Goal: Find contact information: Find contact information

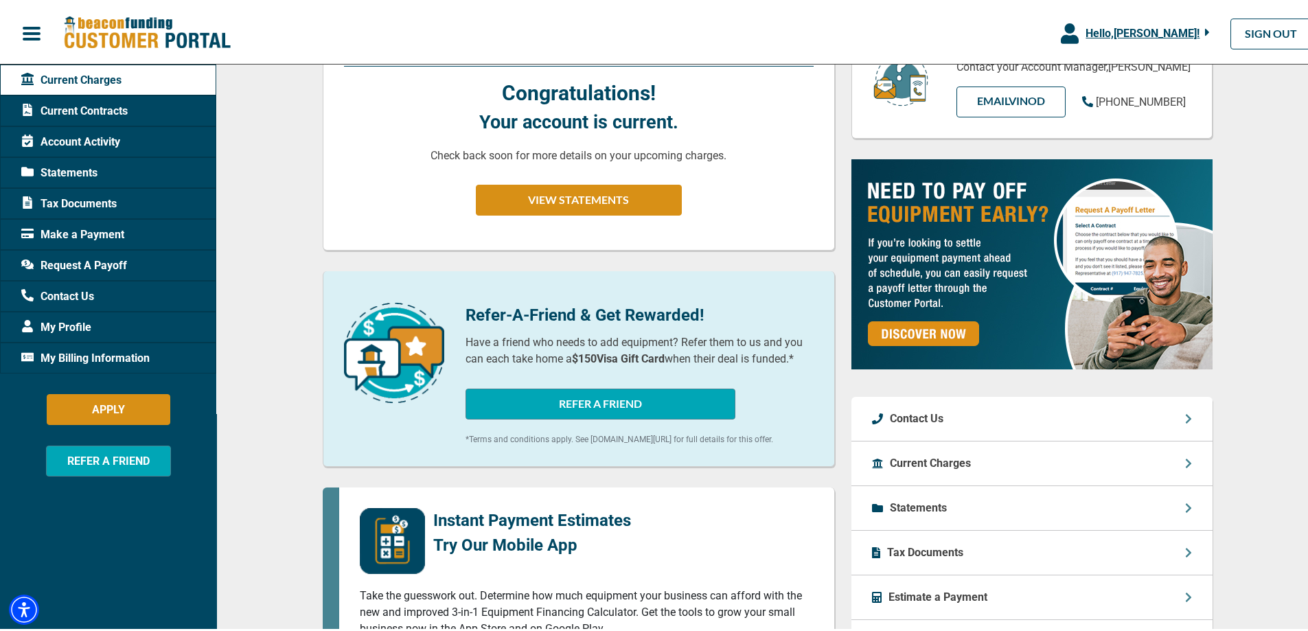
scroll to position [206, 0]
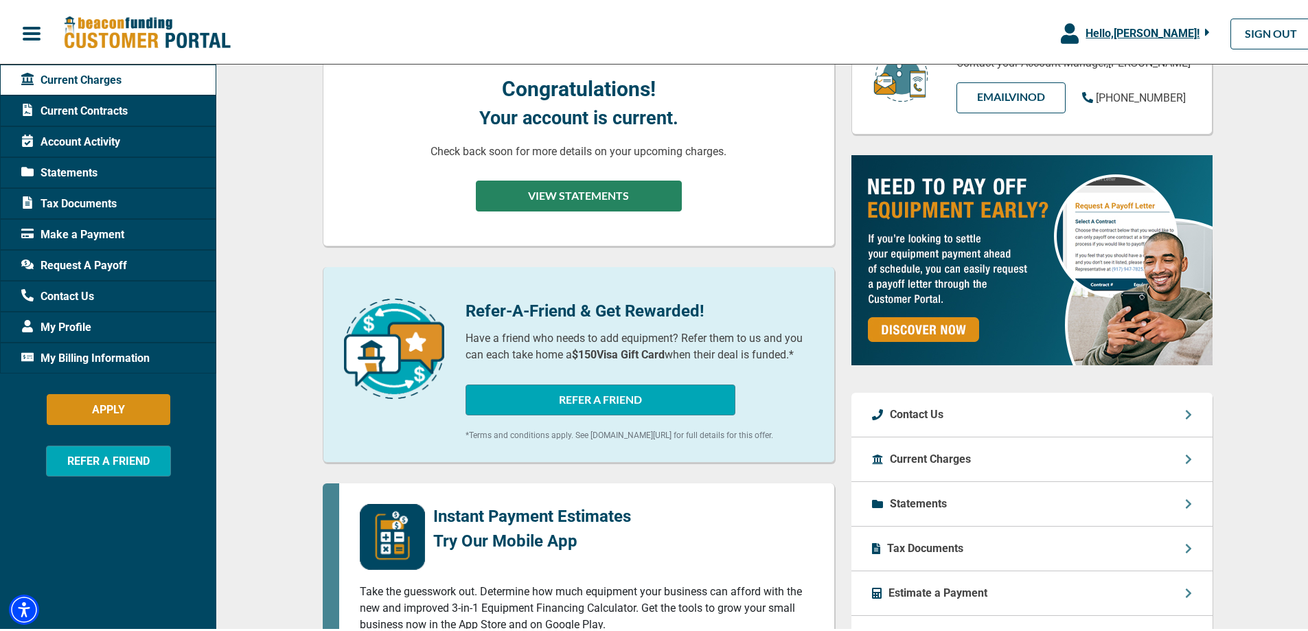
click at [598, 194] on button "VIEW STATEMENTS" at bounding box center [579, 193] width 206 height 31
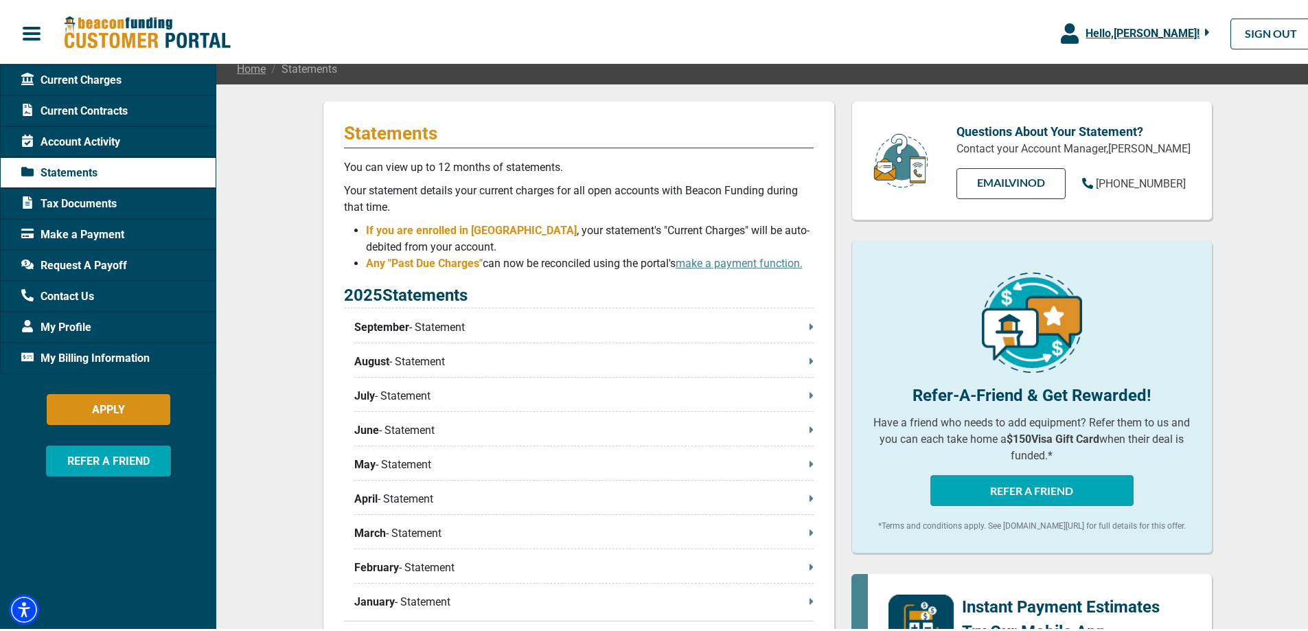
scroll to position [137, 0]
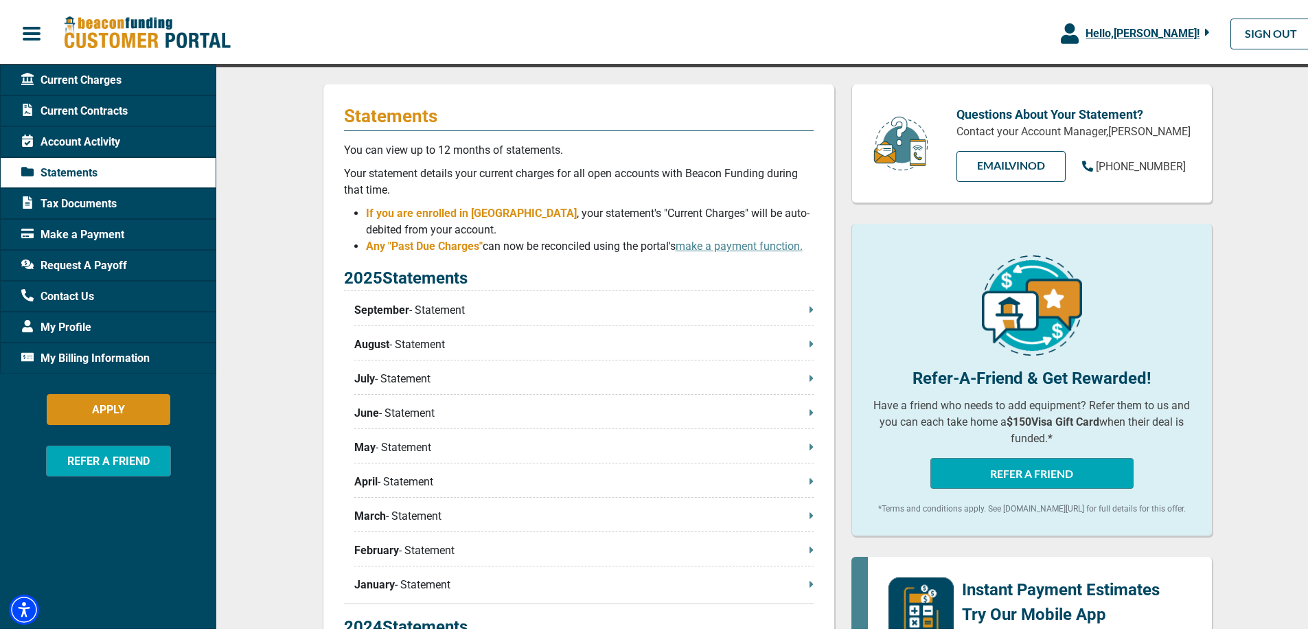
click at [798, 310] on p "September - Statement" at bounding box center [583, 307] width 459 height 16
click at [443, 308] on p "September - Statement" at bounding box center [583, 307] width 459 height 16
click at [108, 135] on span "Account Activity" at bounding box center [70, 139] width 99 height 16
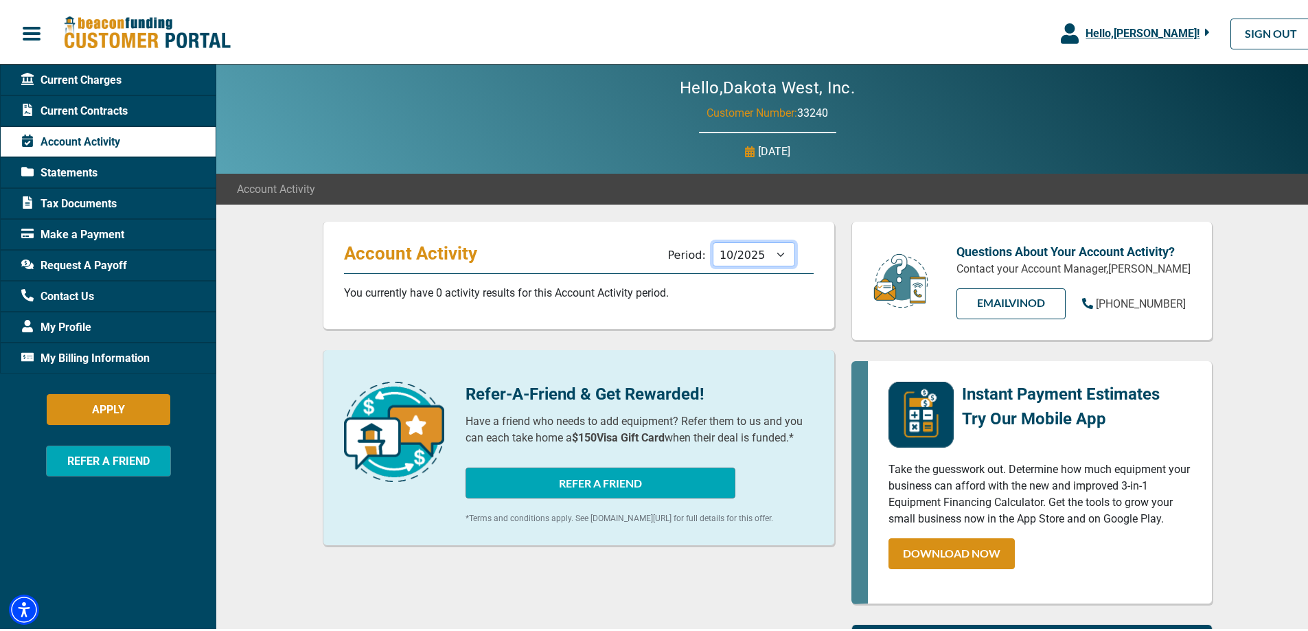
click at [767, 247] on select "11/2025 10/2025 09/2025 08/2025 07/2025 06/2025 05/2025 04/2025 03/2025 02/2025…" at bounding box center [753, 252] width 82 height 24
click at [712, 240] on select "11/2025 10/2025 09/2025 08/2025 07/2025 06/2025 05/2025 04/2025 03/2025 02/2025…" at bounding box center [753, 252] width 82 height 24
click at [746, 255] on select "11/2025 10/2025 09/2025 08/2025 07/2025 06/2025 05/2025 04/2025 03/2025 02/2025…" at bounding box center [753, 252] width 82 height 24
select select "08/2025"
click at [712, 240] on select "11/2025 10/2025 09/2025 08/2025 07/2025 06/2025 05/2025 04/2025 03/2025 02/2025…" at bounding box center [753, 252] width 82 height 24
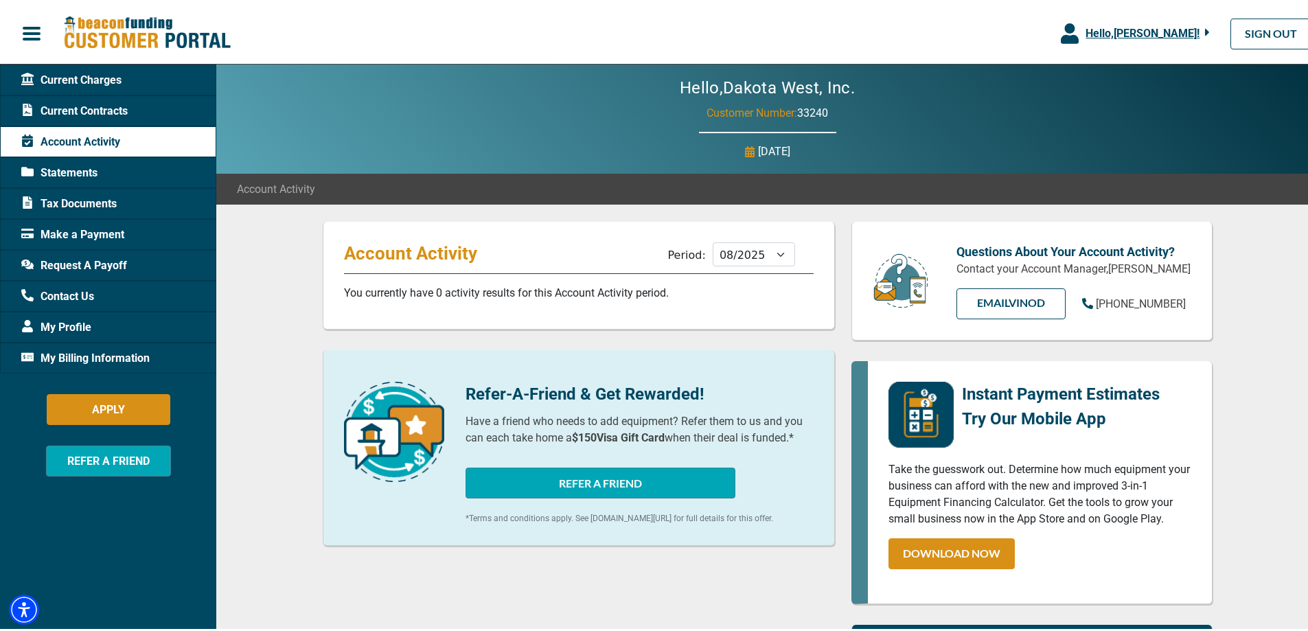
click at [85, 106] on span "Current Contracts" at bounding box center [74, 108] width 106 height 16
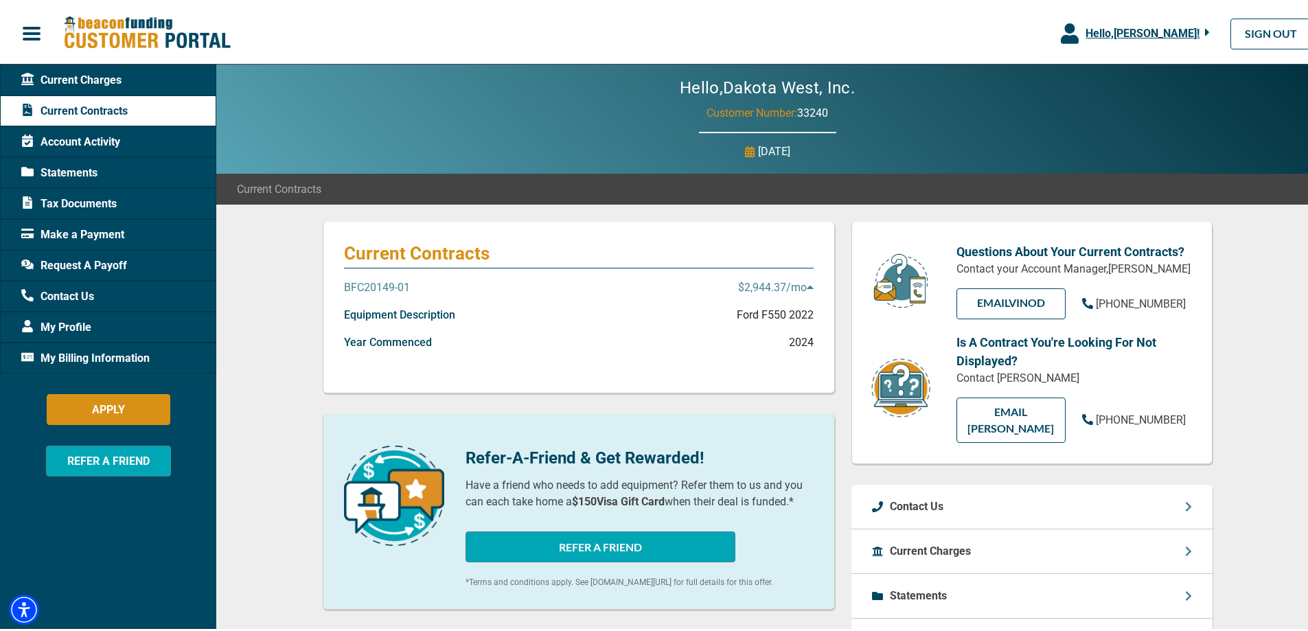
click at [399, 285] on p "BFC20149-01" at bounding box center [377, 285] width 66 height 16
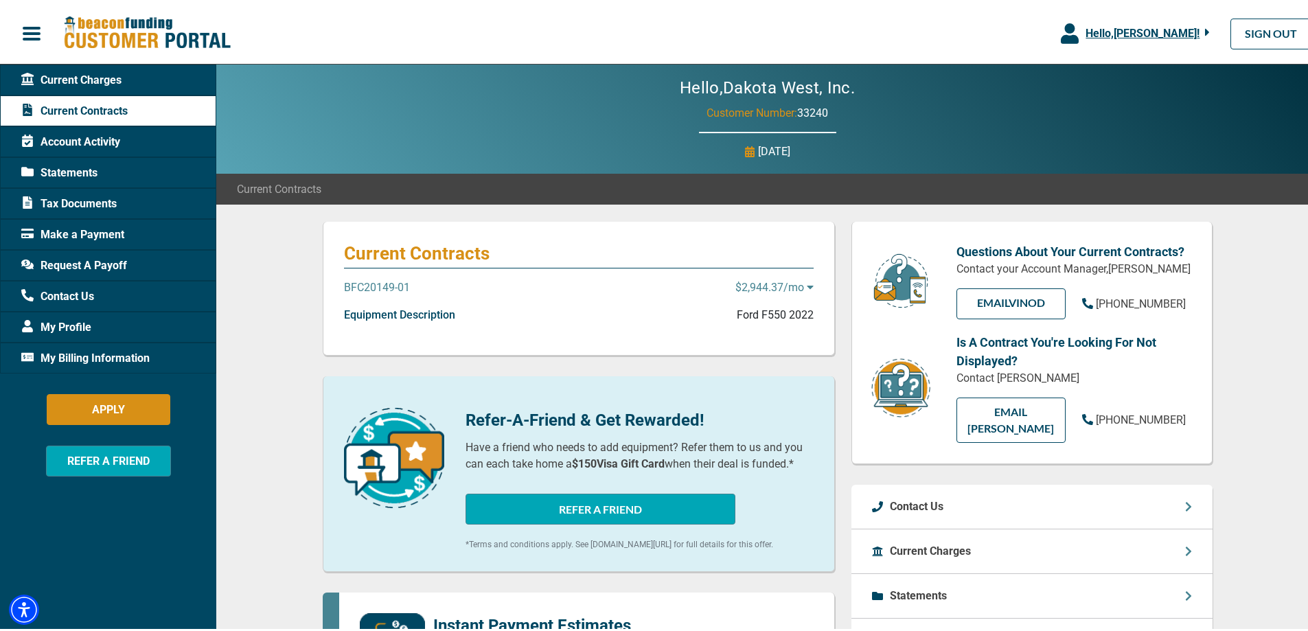
click at [781, 281] on p "$2,944.37 /mo" at bounding box center [774, 285] width 78 height 16
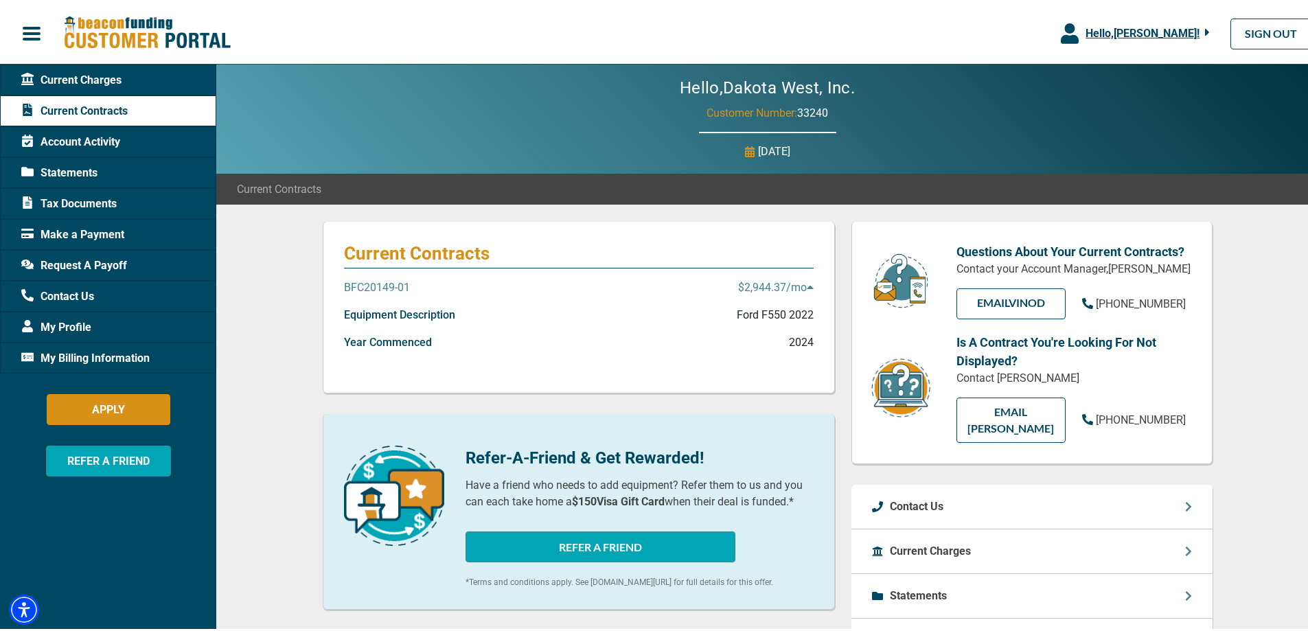
click at [380, 284] on p "BFC20149-01" at bounding box center [377, 285] width 66 height 16
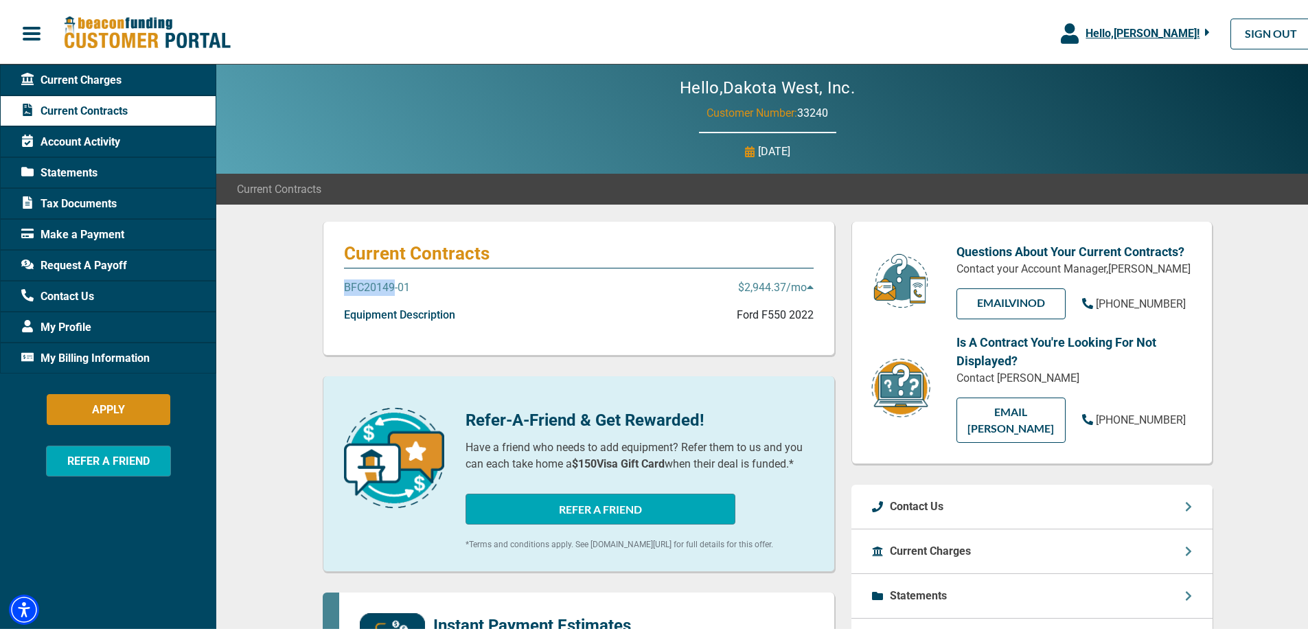
click at [380, 284] on p "BFC20149-01" at bounding box center [377, 285] width 66 height 16
click at [738, 283] on p "$2,944.37 /mo" at bounding box center [775, 285] width 75 height 16
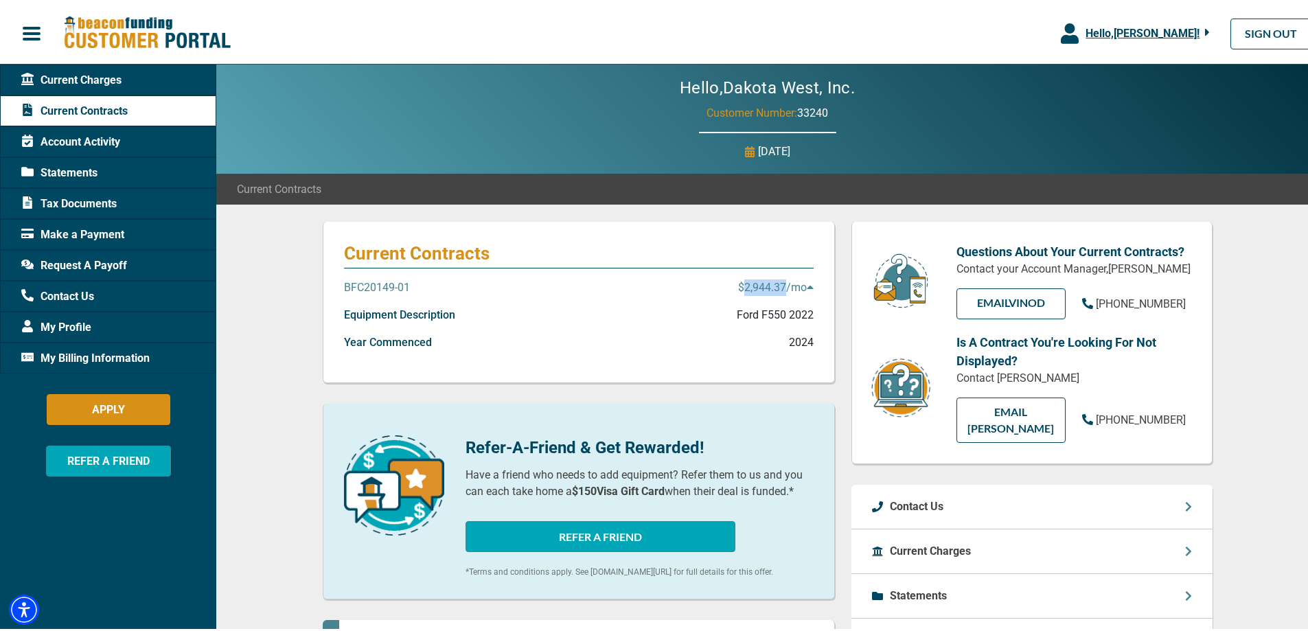
click at [738, 283] on p "$2,944.37 /mo" at bounding box center [775, 285] width 75 height 16
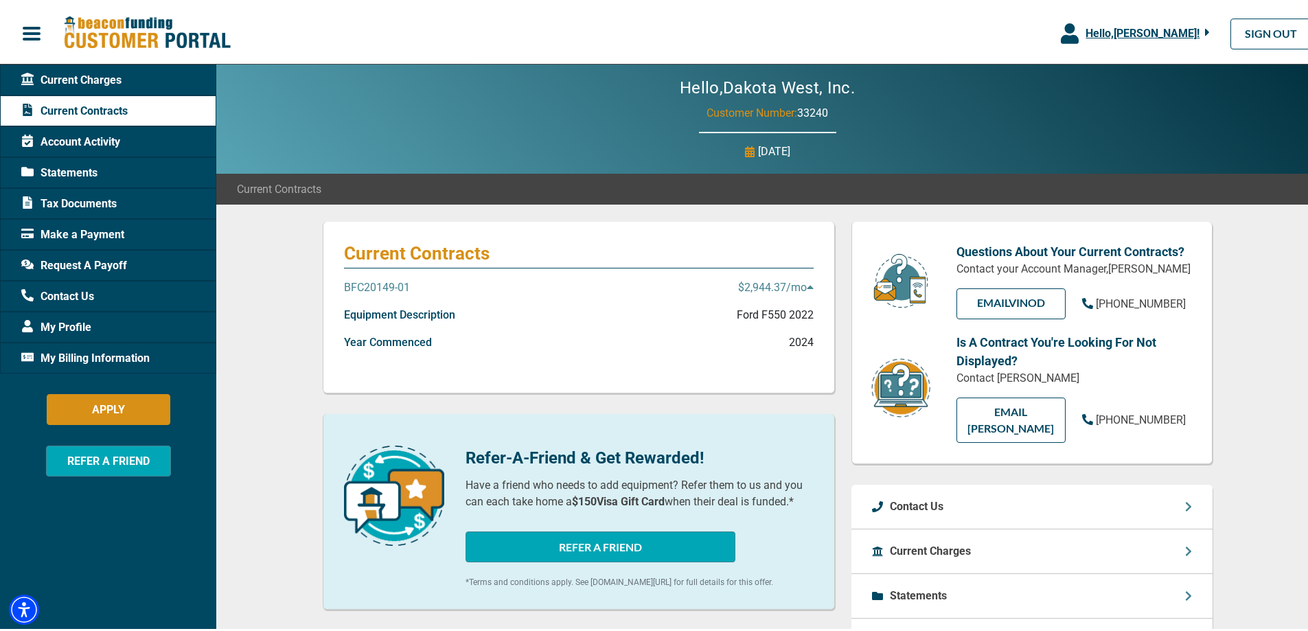
click at [659, 293] on div "BFC20149-01 $2,944.37 /mo" at bounding box center [578, 290] width 469 height 27
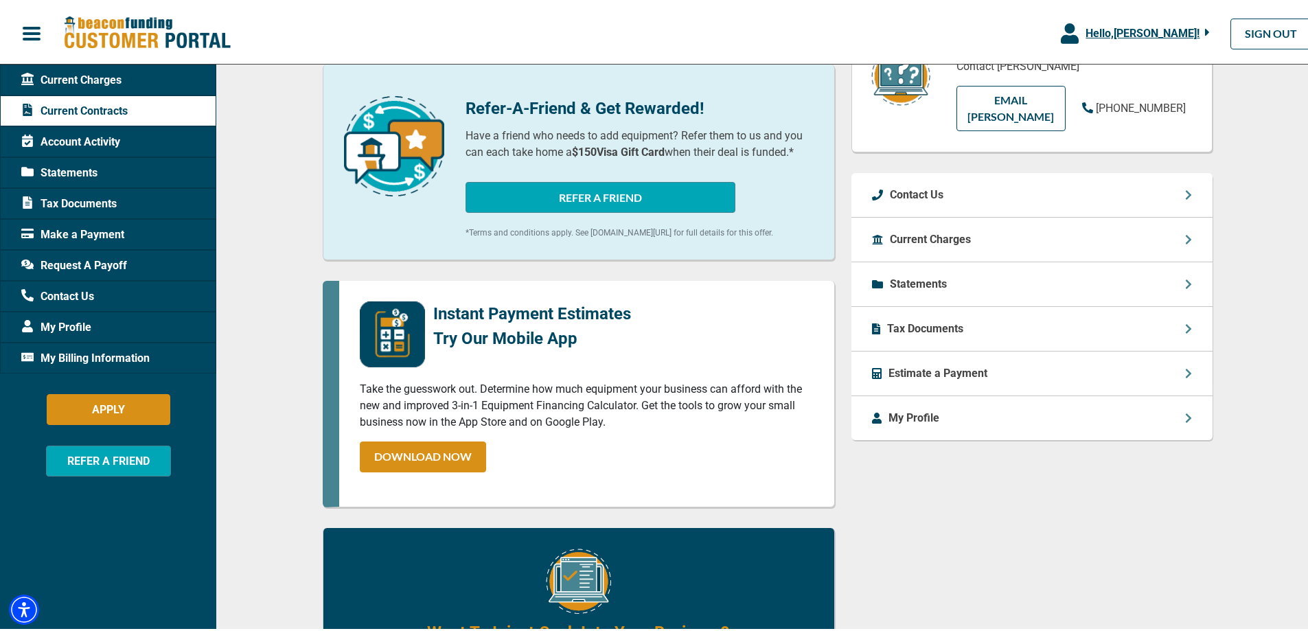
scroll to position [343, 0]
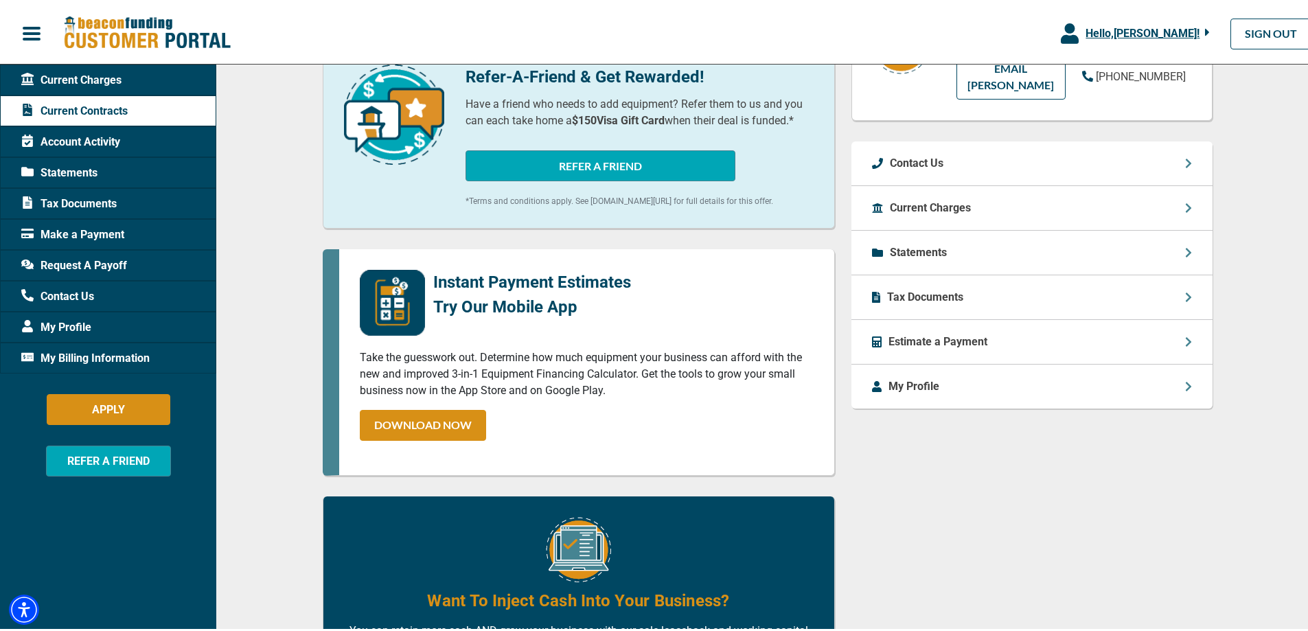
click at [120, 356] on span "My Billing Information" at bounding box center [85, 355] width 128 height 16
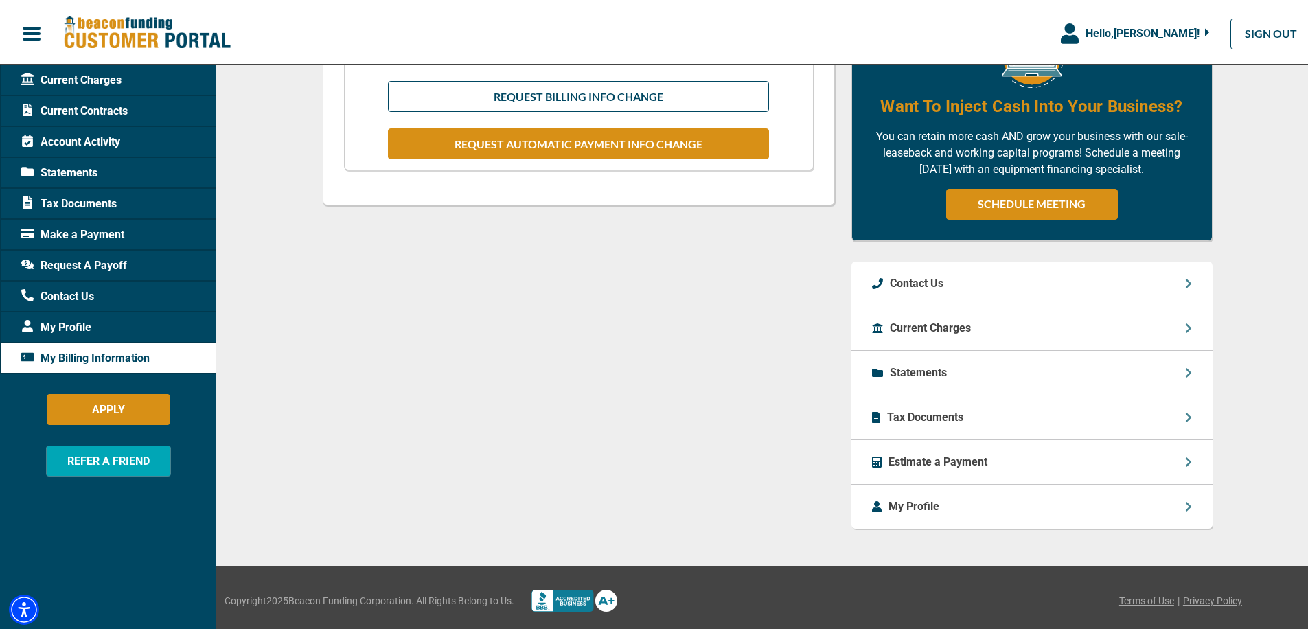
scroll to position [485, 0]
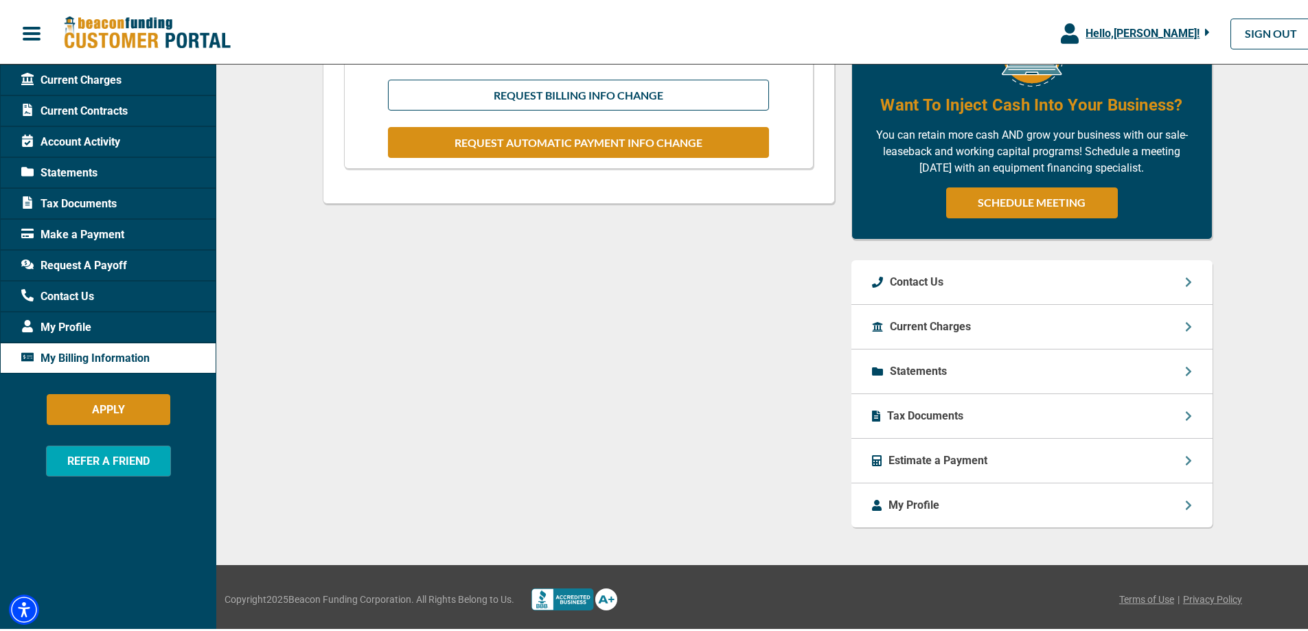
click at [922, 363] on p "Statements" at bounding box center [918, 368] width 57 height 16
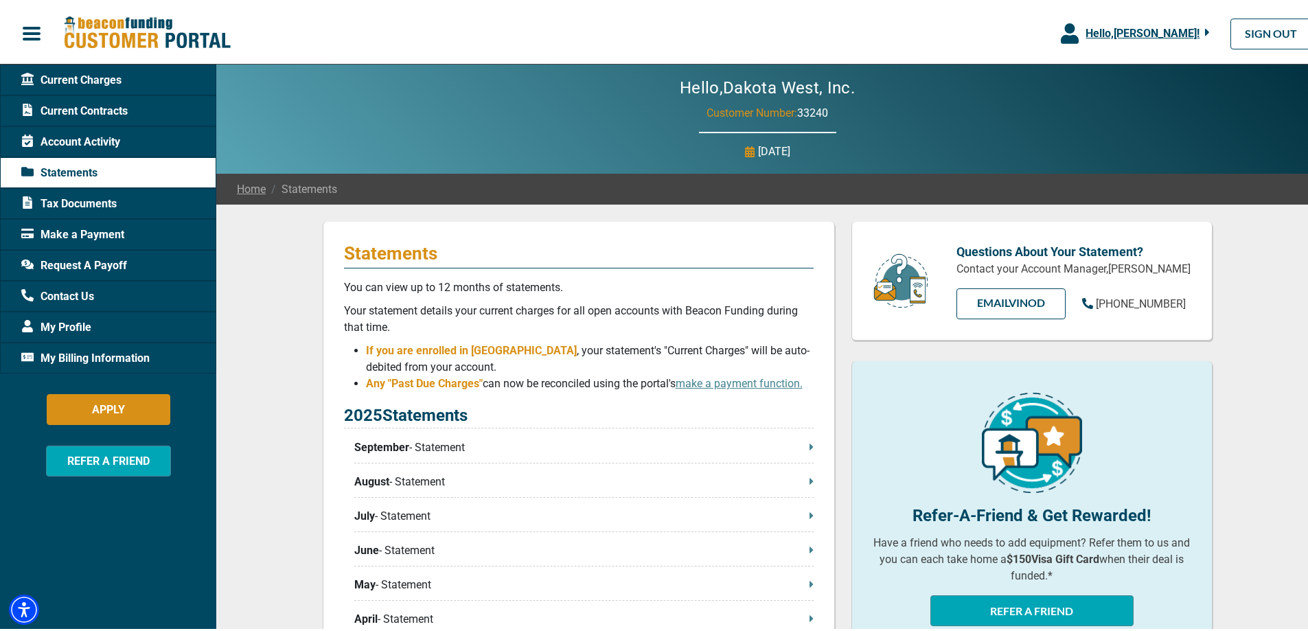
click at [97, 77] on span "Current Charges" at bounding box center [71, 77] width 100 height 16
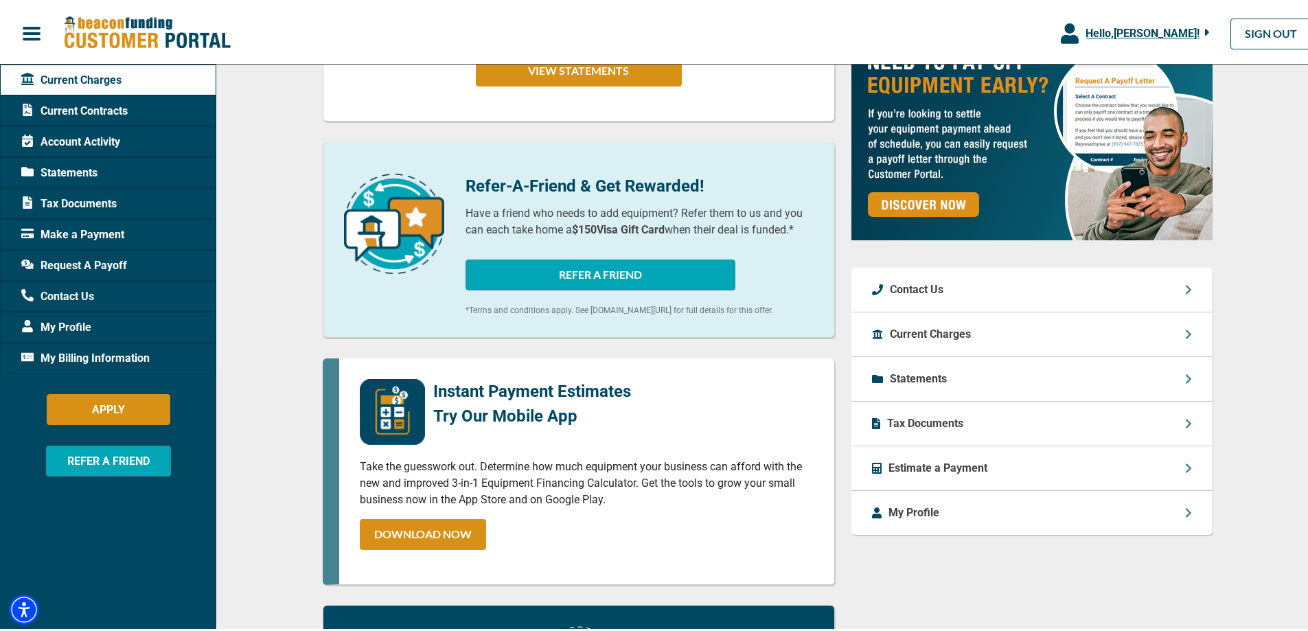
scroll to position [343, 0]
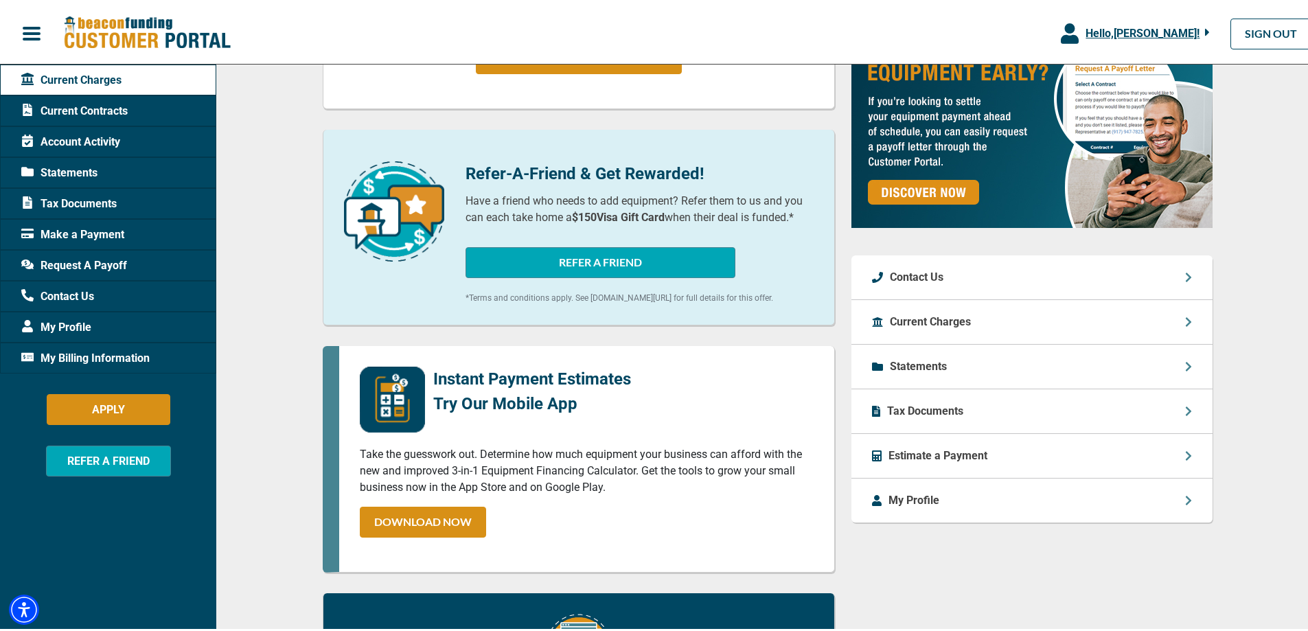
click at [930, 278] on p "Contact Us" at bounding box center [917, 274] width 54 height 16
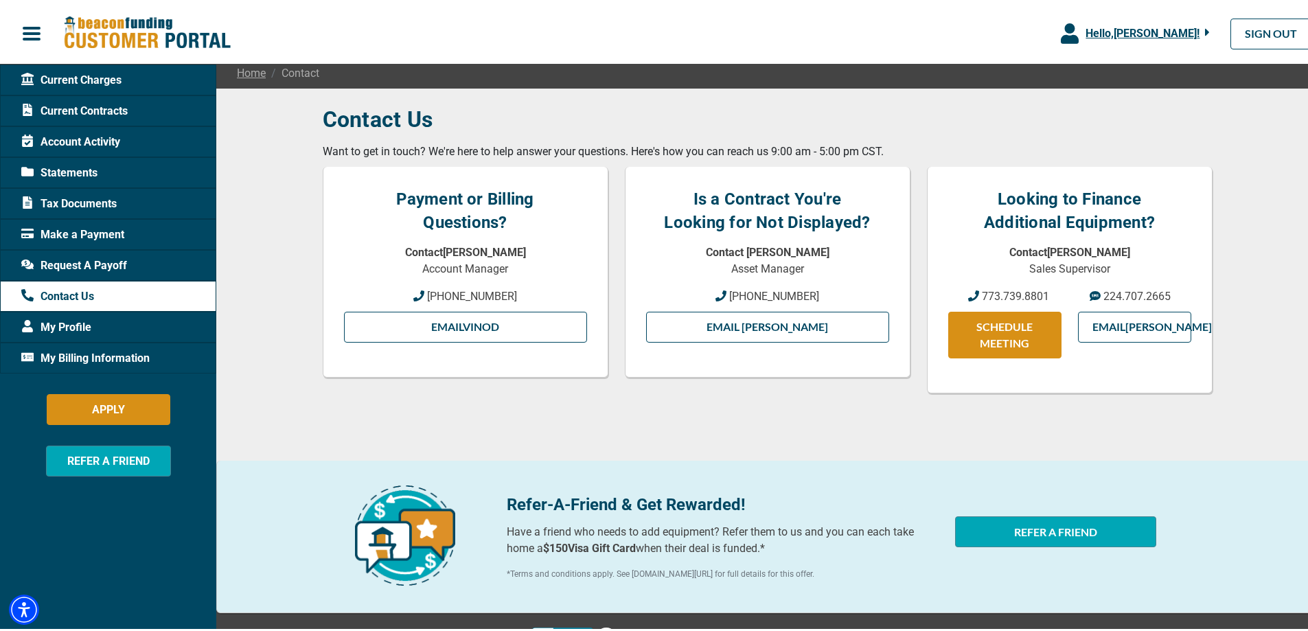
scroll to position [155, 0]
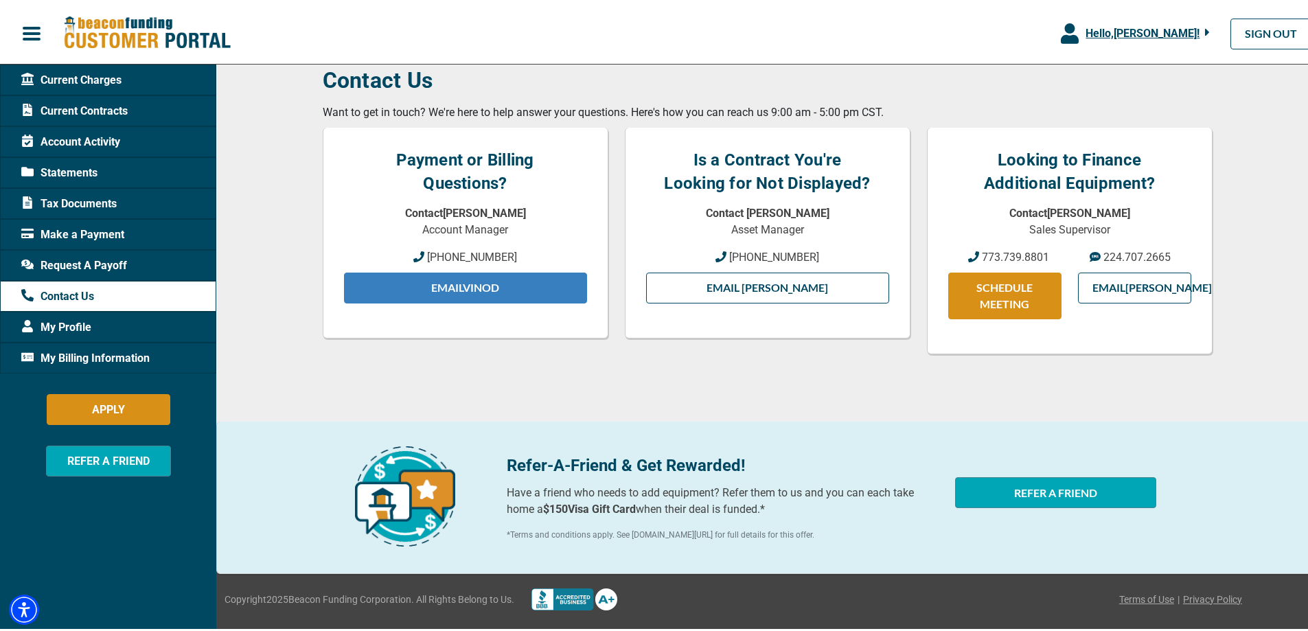
click at [454, 285] on link "Email Vinod" at bounding box center [465, 285] width 243 height 31
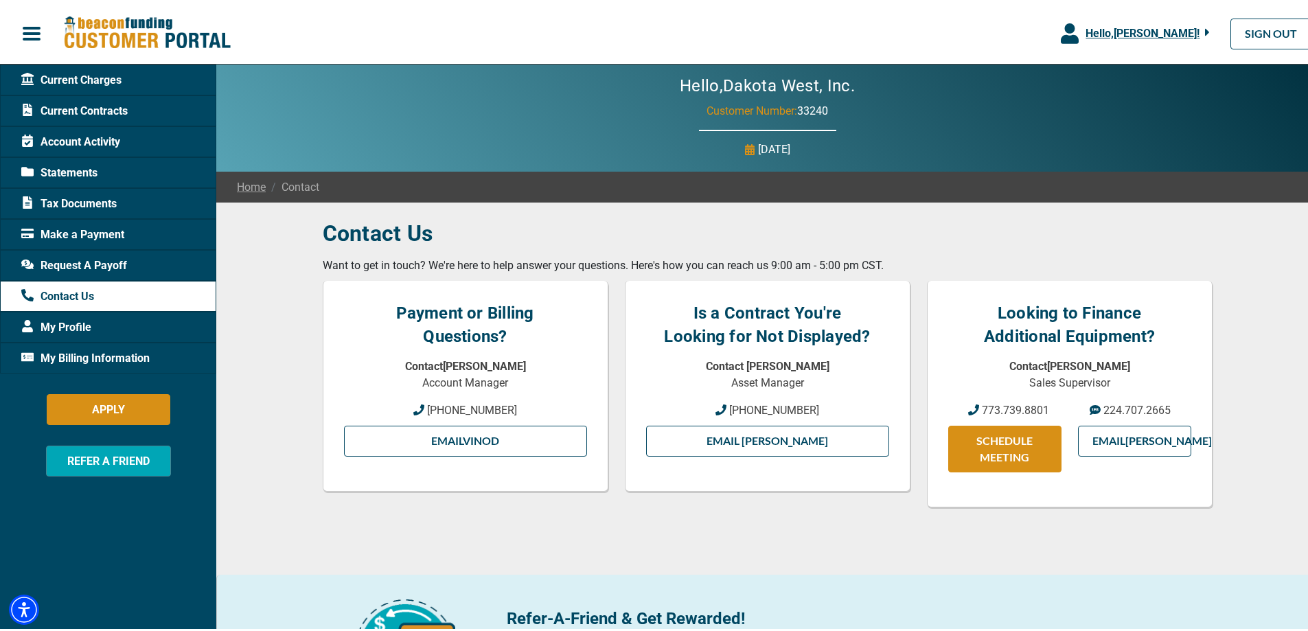
scroll to position [0, 0]
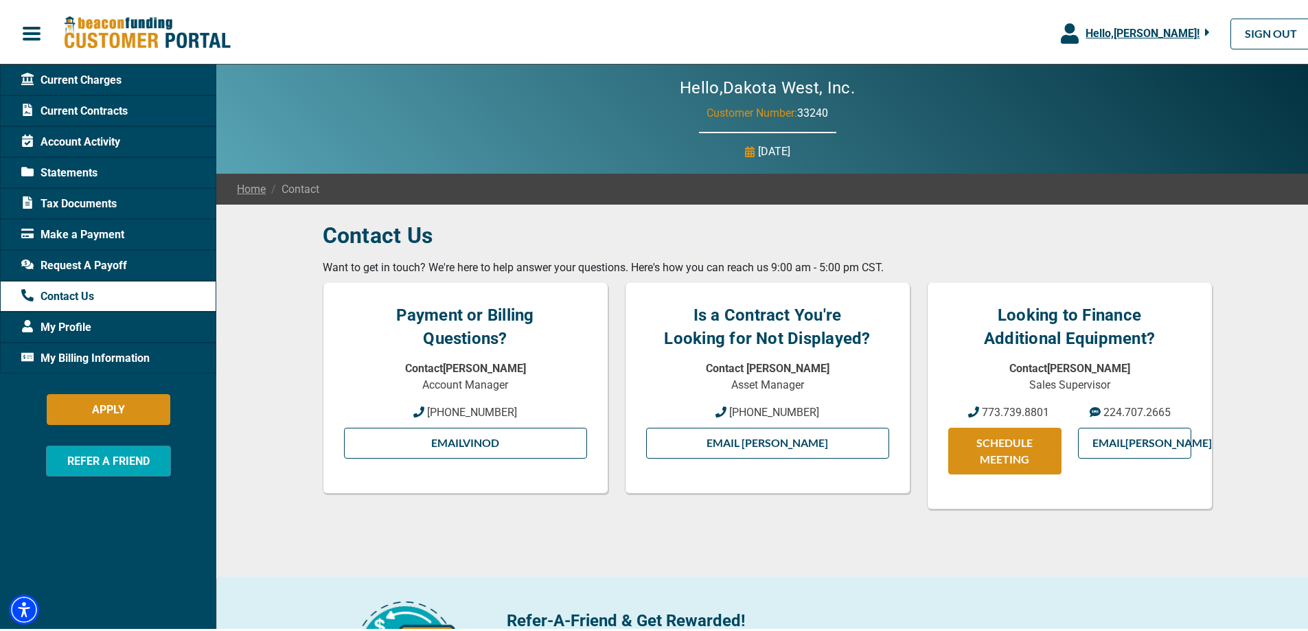
click at [72, 165] on span "Statements" at bounding box center [59, 170] width 76 height 16
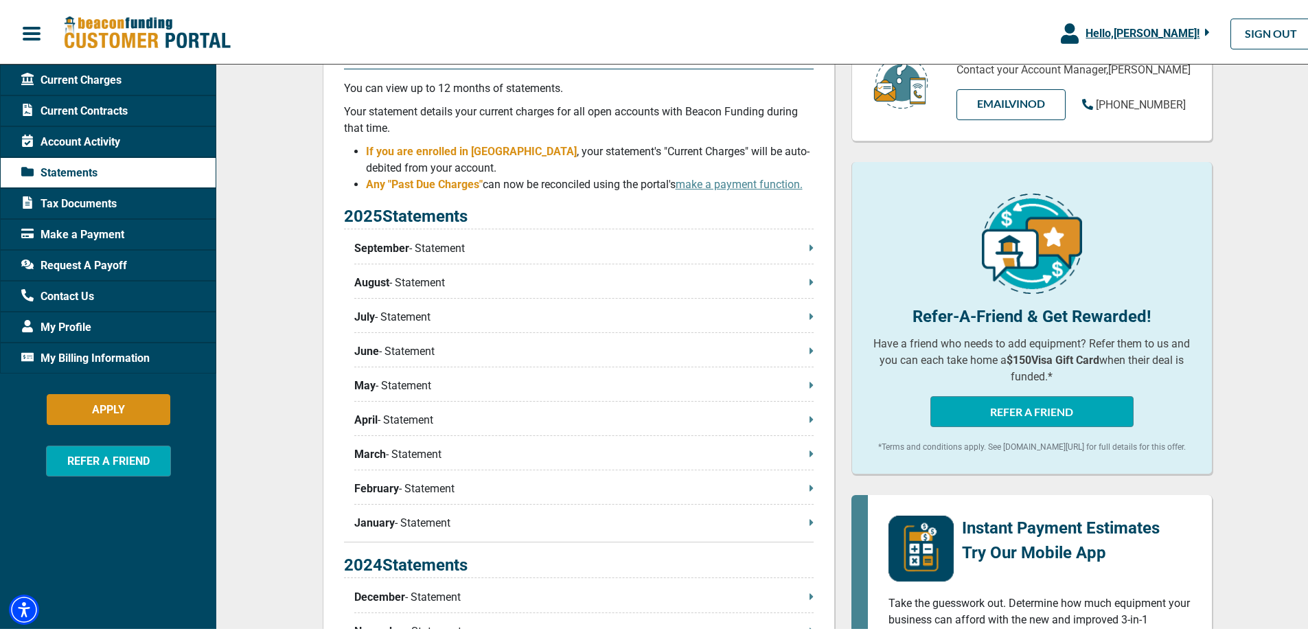
scroll to position [206, 0]
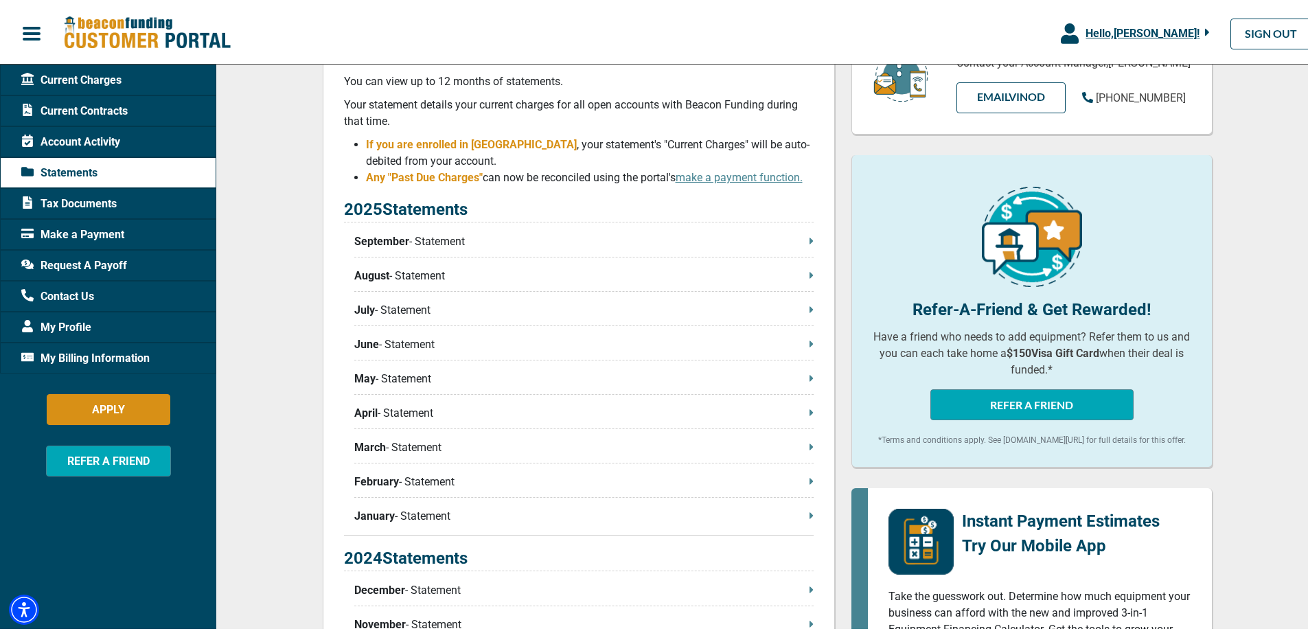
click at [427, 515] on p "January - Statement" at bounding box center [583, 513] width 459 height 16
